Goal: Task Accomplishment & Management: Manage account settings

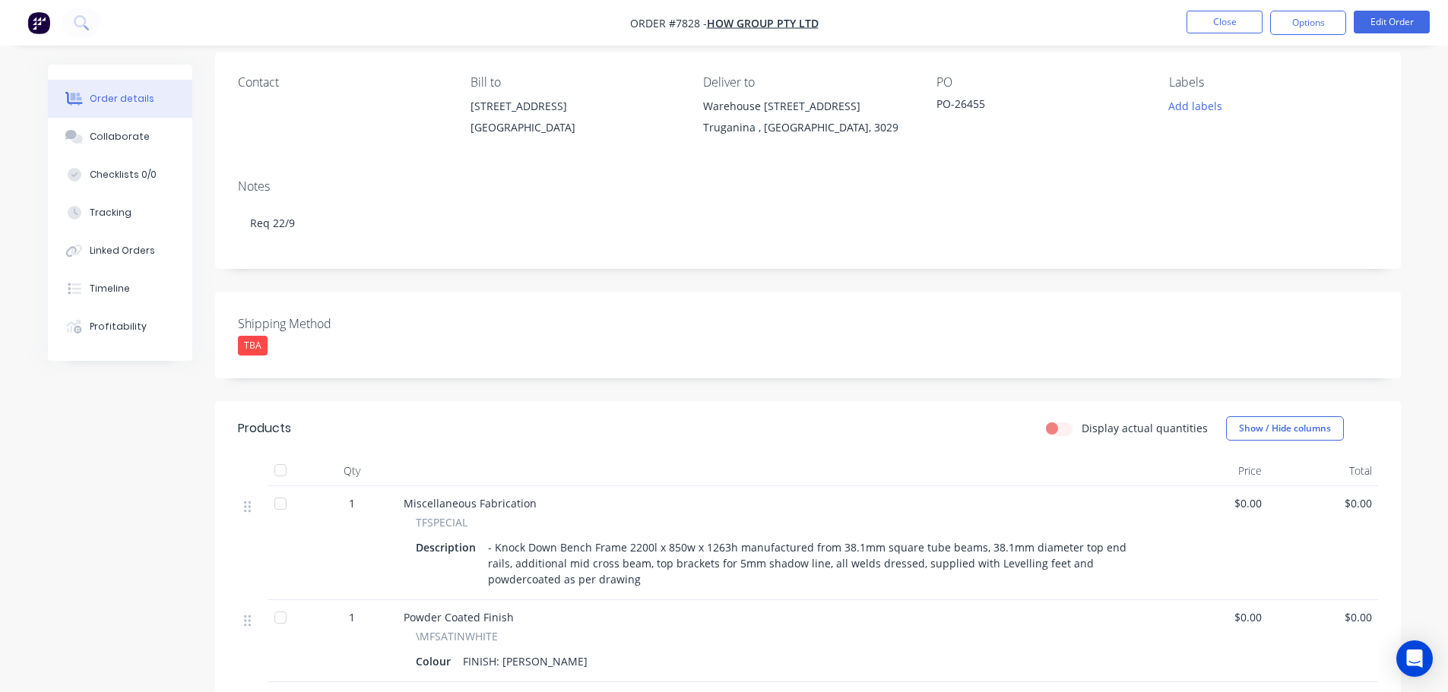
scroll to position [152, 0]
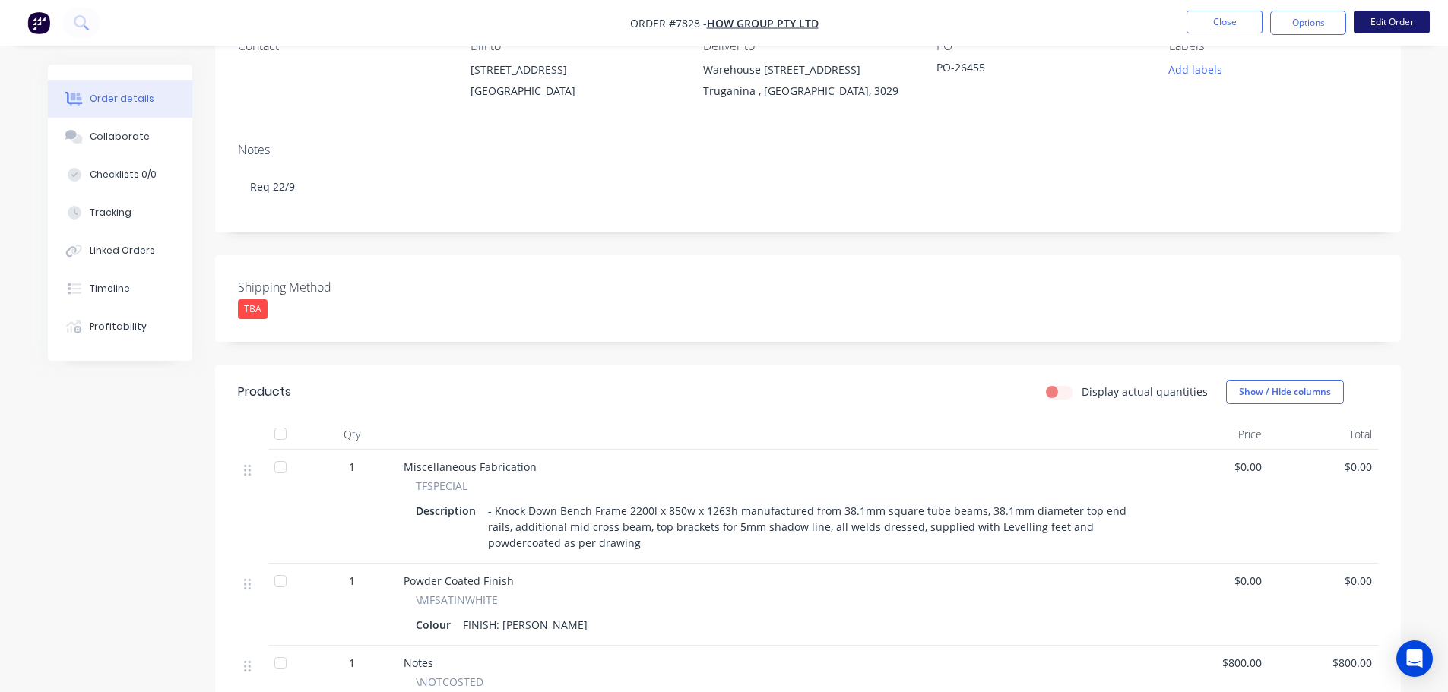
click at [826, 24] on button "Edit Order" at bounding box center [1392, 22] width 76 height 23
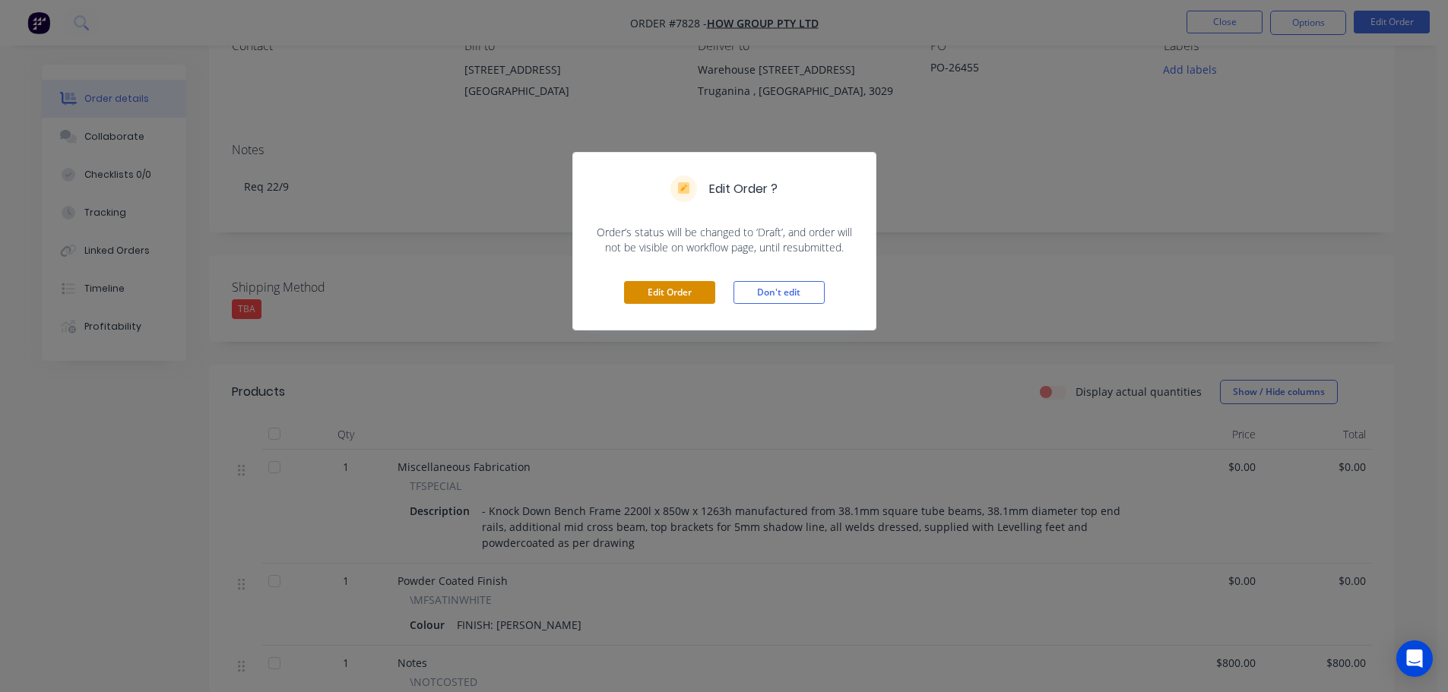
click at [691, 301] on button "Edit Order" at bounding box center [669, 292] width 91 height 23
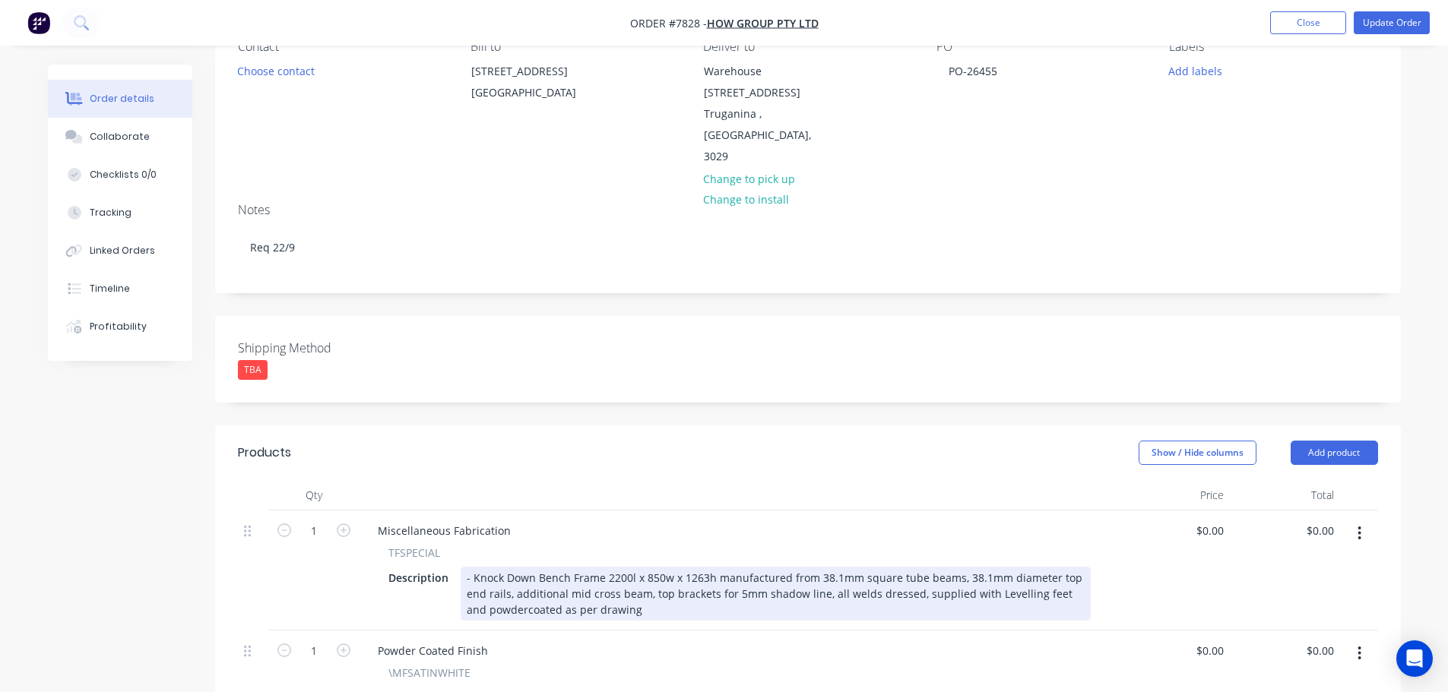
click at [698, 567] on div "- Knock Down Bench Frame 2200l x 850w x 1263h manufactured from 38.1mm square t…" at bounding box center [776, 594] width 630 height 54
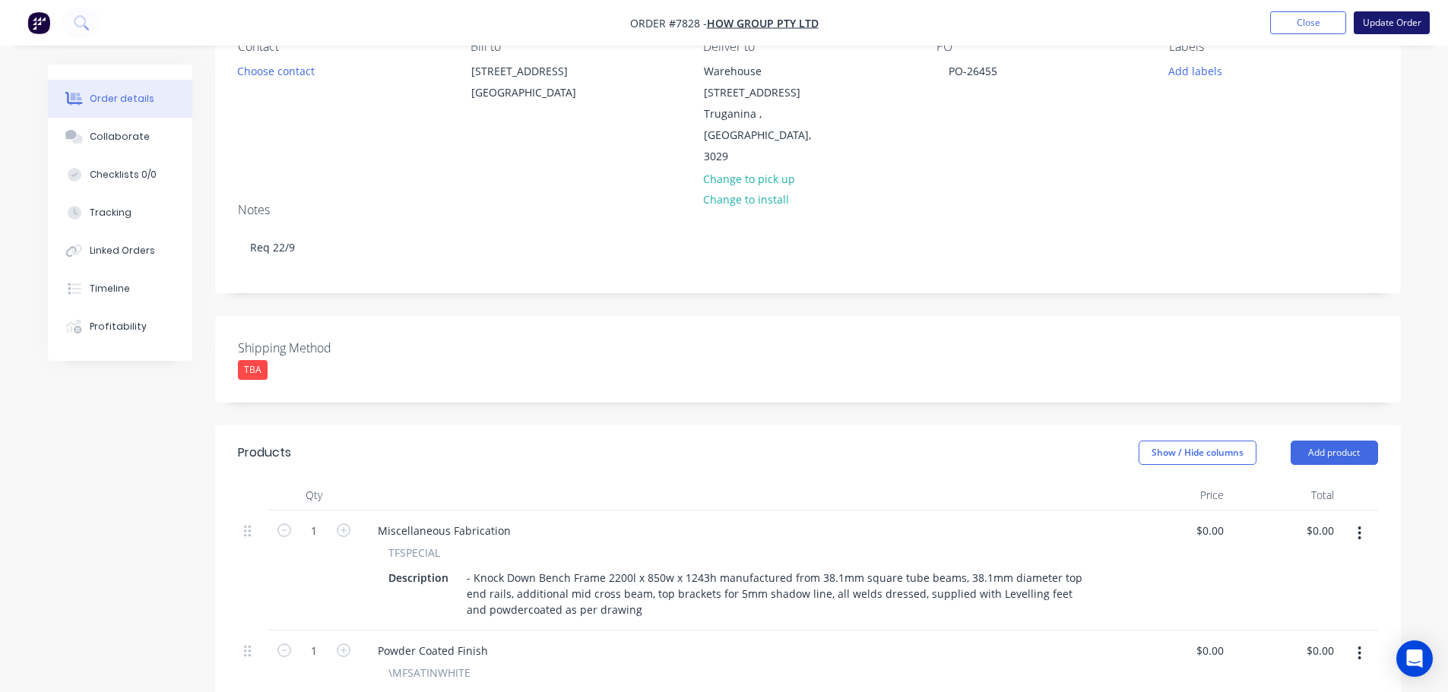
click at [826, 24] on button "Update Order" at bounding box center [1392, 22] width 76 height 23
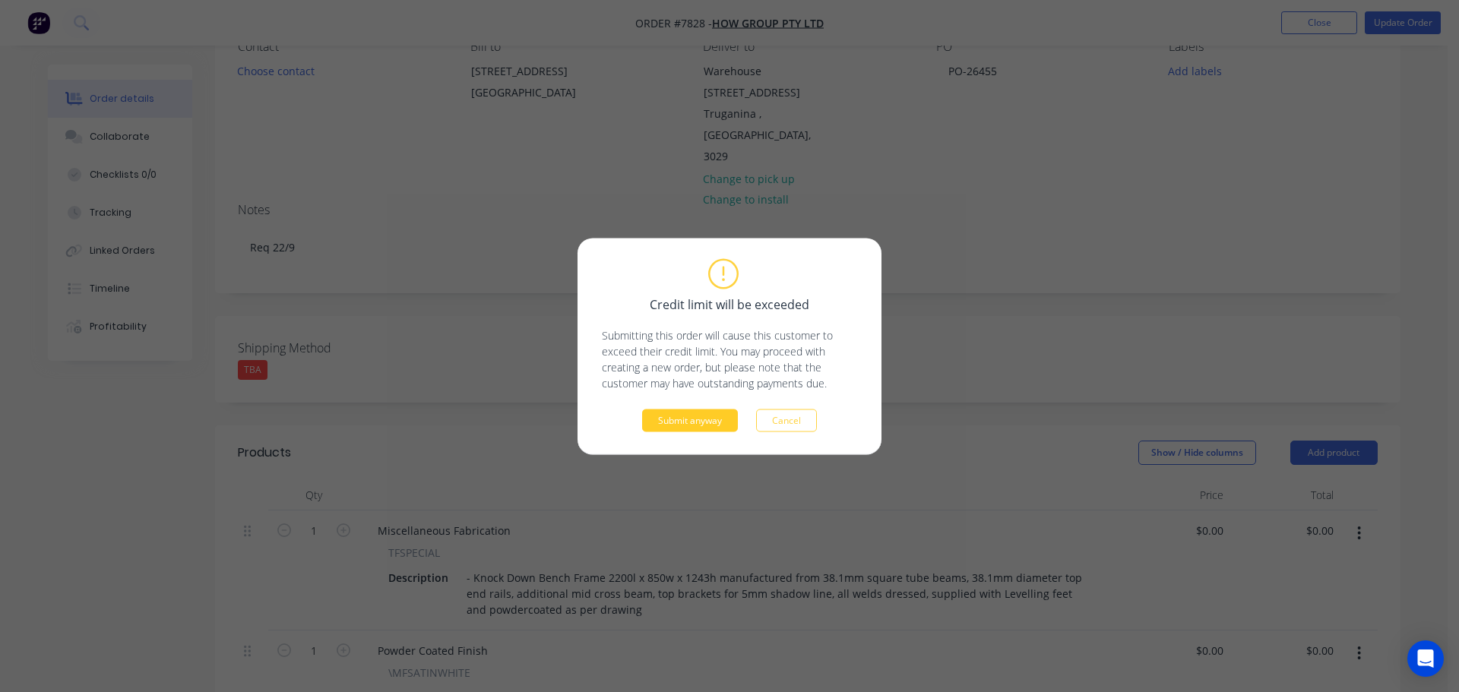
click at [699, 413] on button "Submit anyway" at bounding box center [690, 420] width 96 height 23
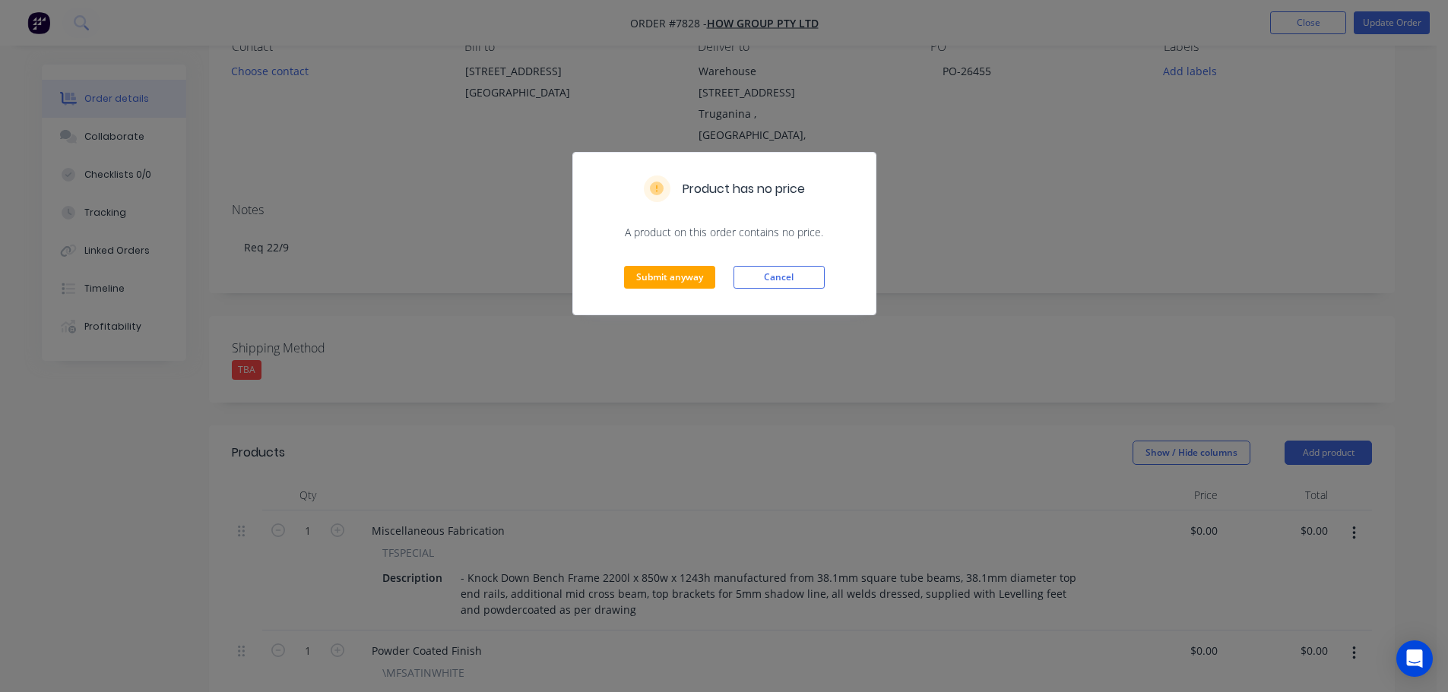
click at [678, 265] on div "Submit anyway Cancel" at bounding box center [724, 277] width 303 height 74
click at [681, 278] on button "Submit anyway" at bounding box center [669, 277] width 91 height 23
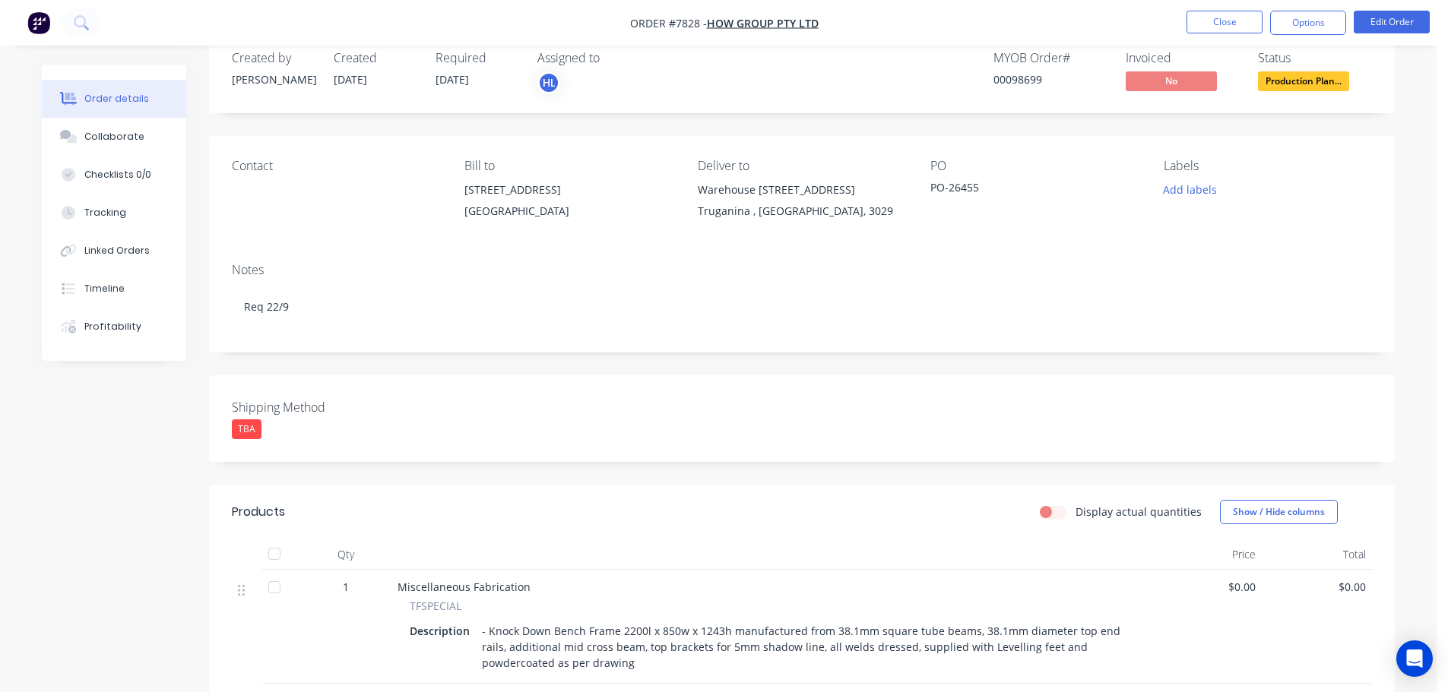
scroll to position [0, 0]
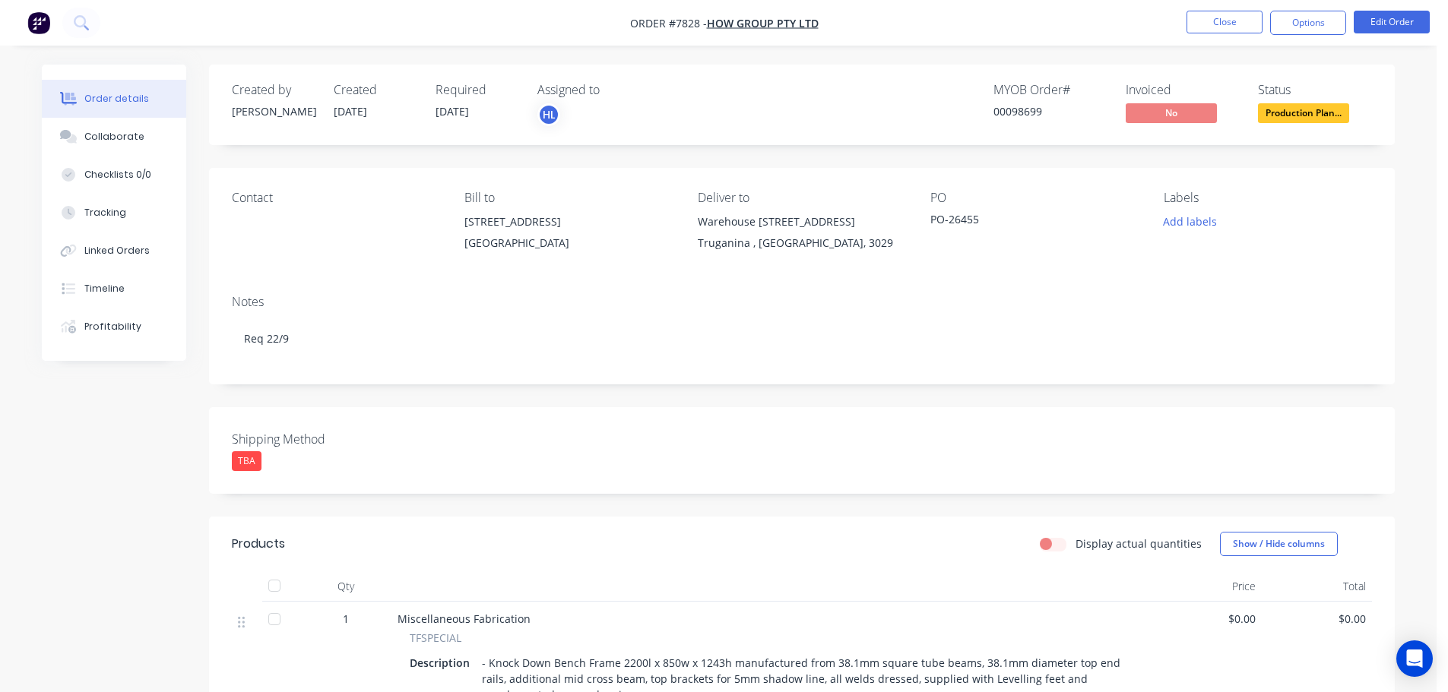
click at [826, 106] on span "Production Plan..." at bounding box center [1303, 112] width 91 height 19
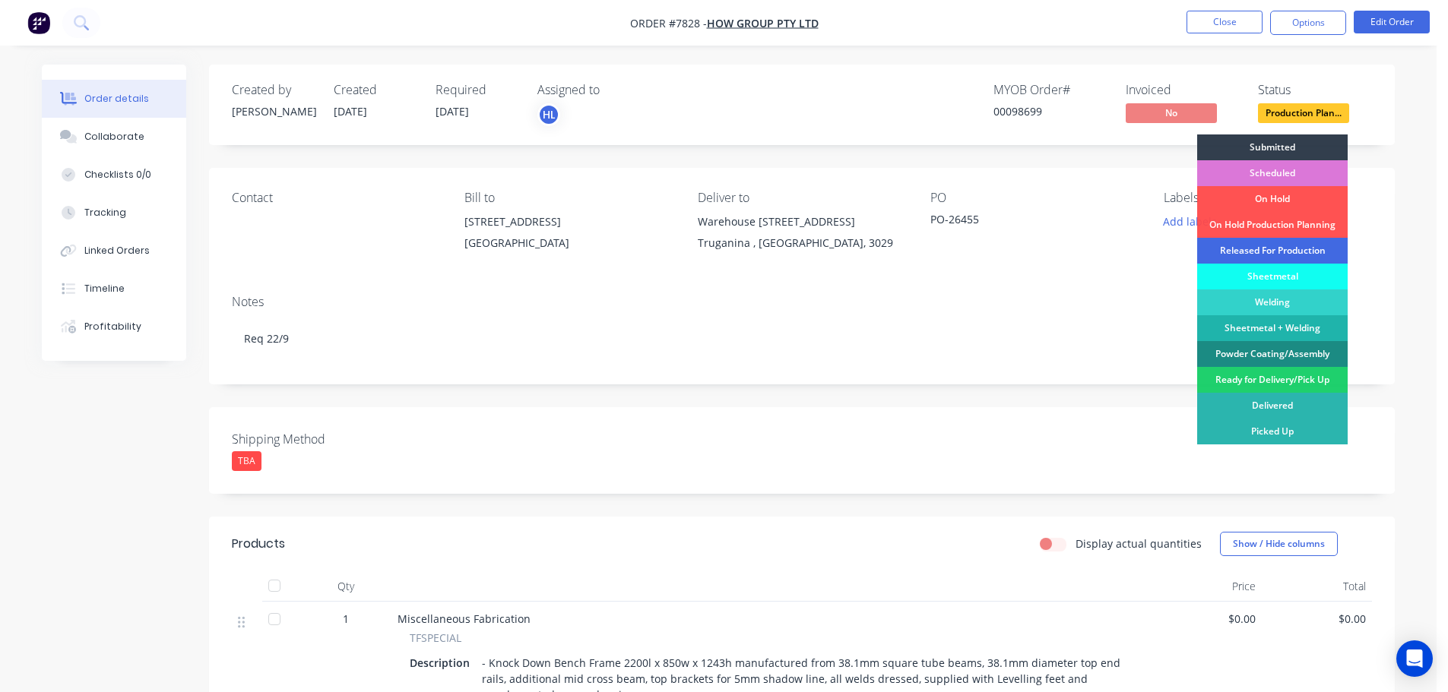
click at [826, 248] on div "Released For Production" at bounding box center [1272, 251] width 150 height 26
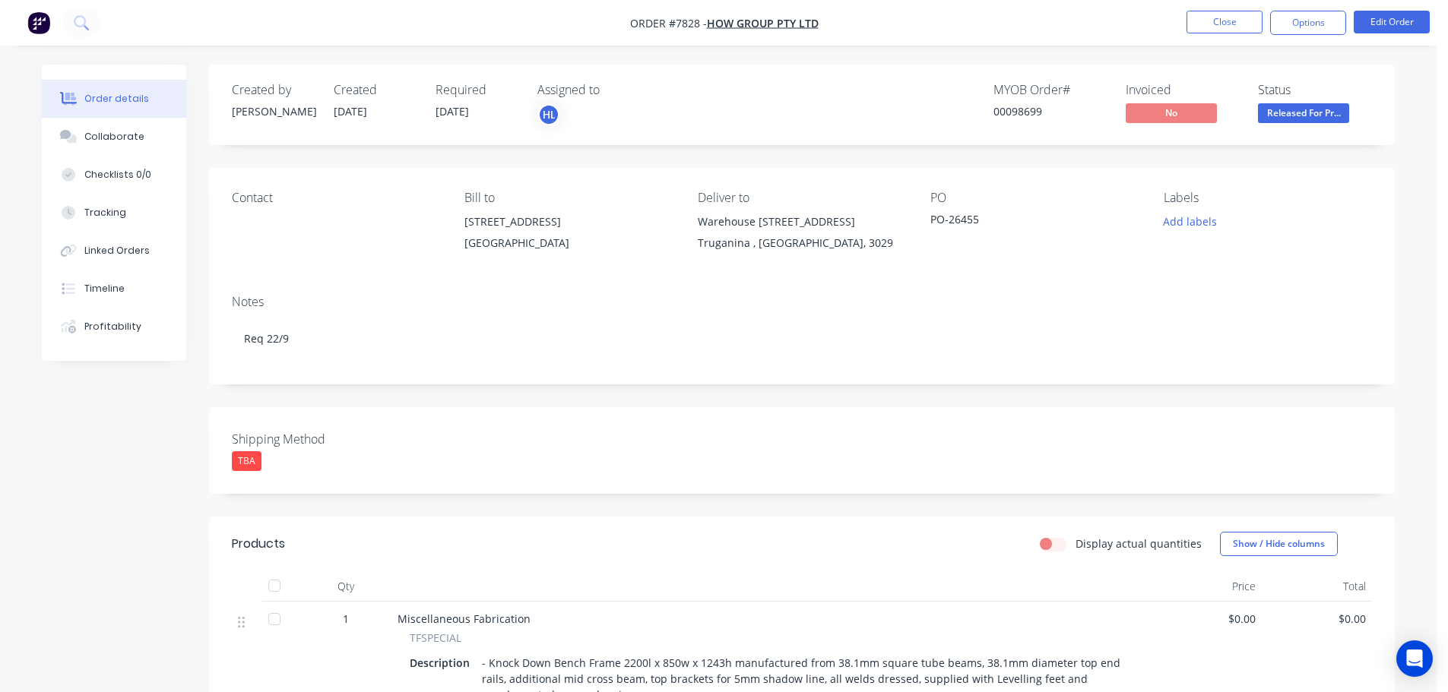
click at [86, 426] on div "Created by Allisa Created 25/08/25 Required 18/09/25 Assigned to HL MYOB Order …" at bounding box center [718, 591] width 1353 height 1053
